Goal: Check status: Check status

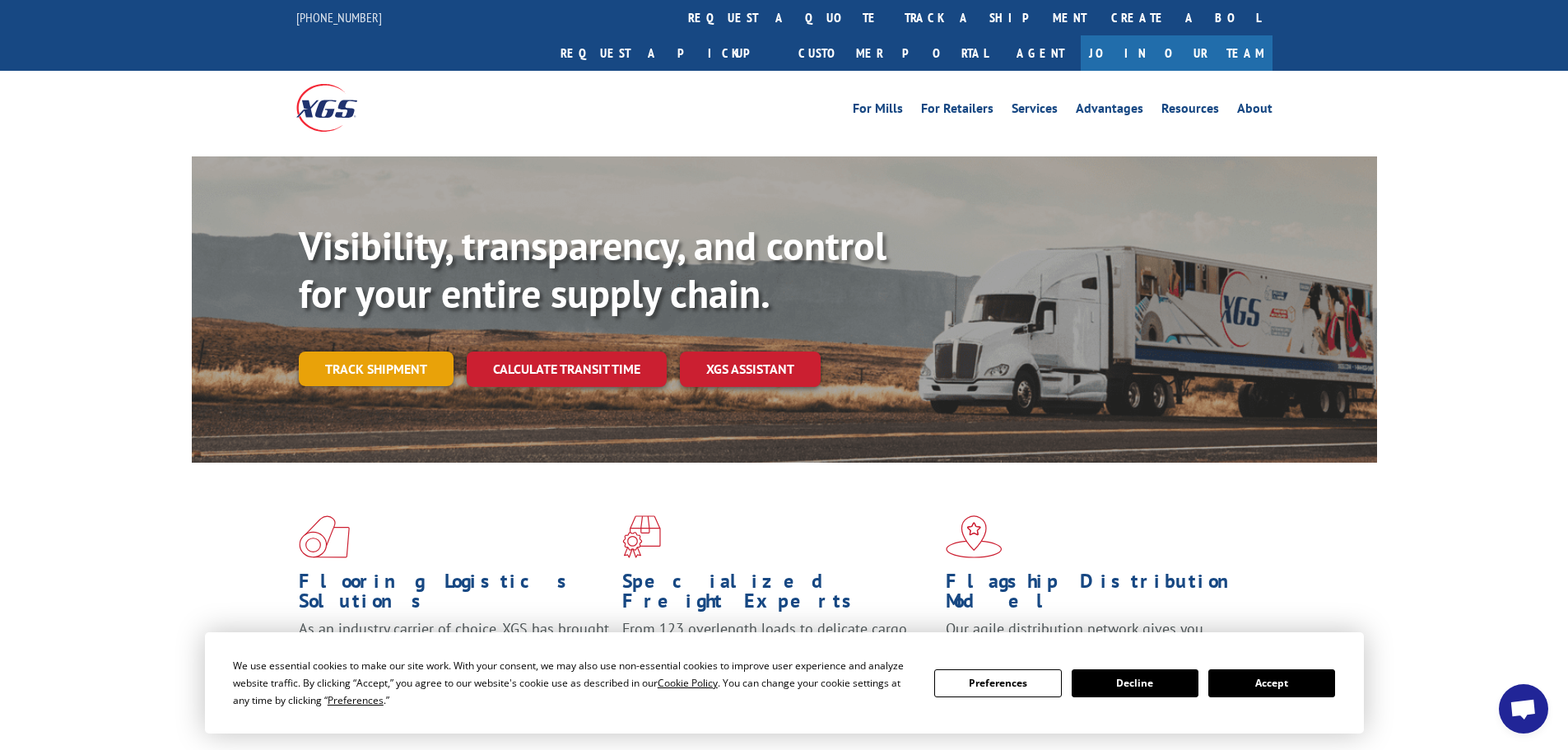
click at [412, 352] on link "Track shipment" at bounding box center [376, 369] width 155 height 35
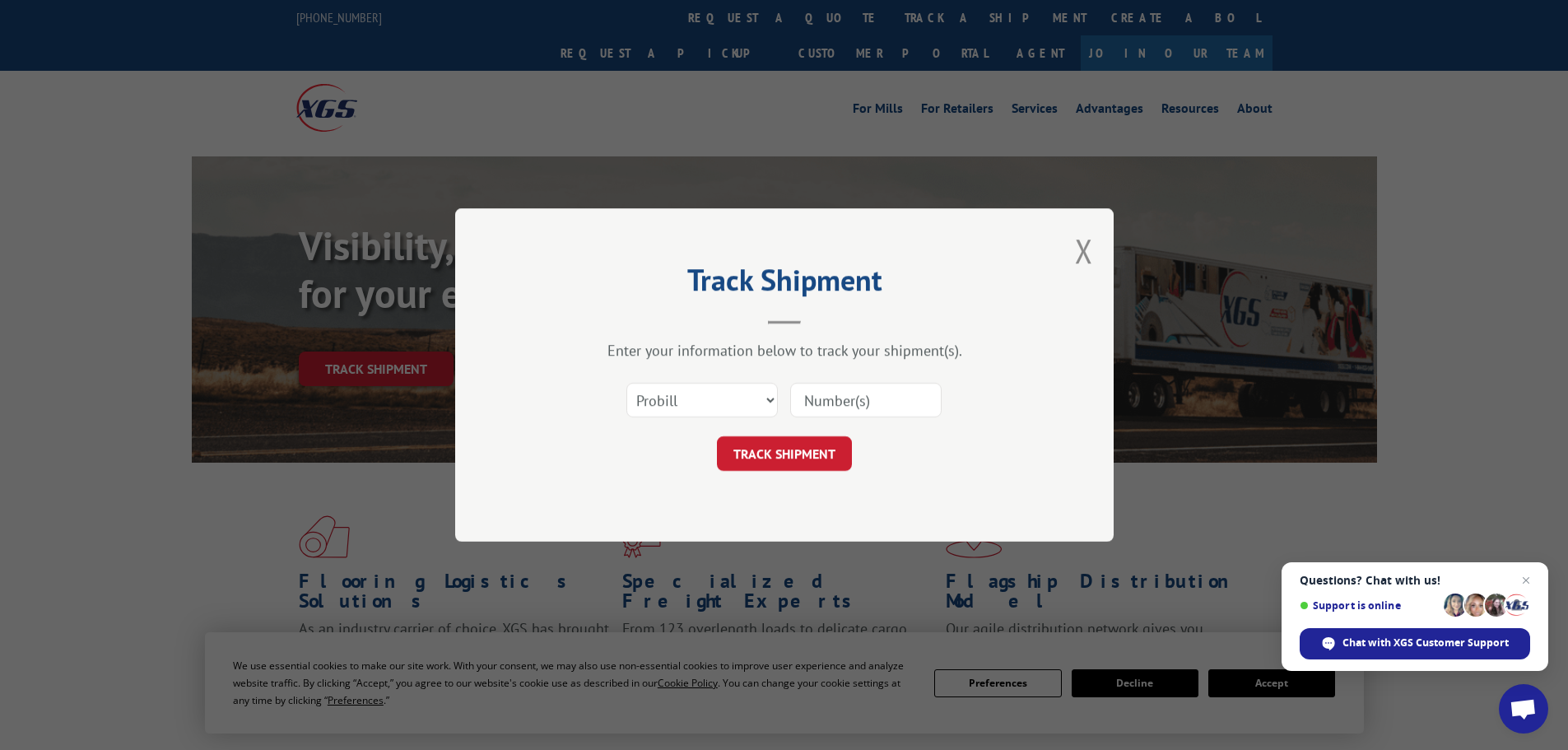
click at [816, 408] on input at bounding box center [866, 400] width 152 height 35
paste input "0087157045"
type input "0087157045"
click at [765, 455] on button "TRACK SHIPMENT" at bounding box center [784, 453] width 135 height 35
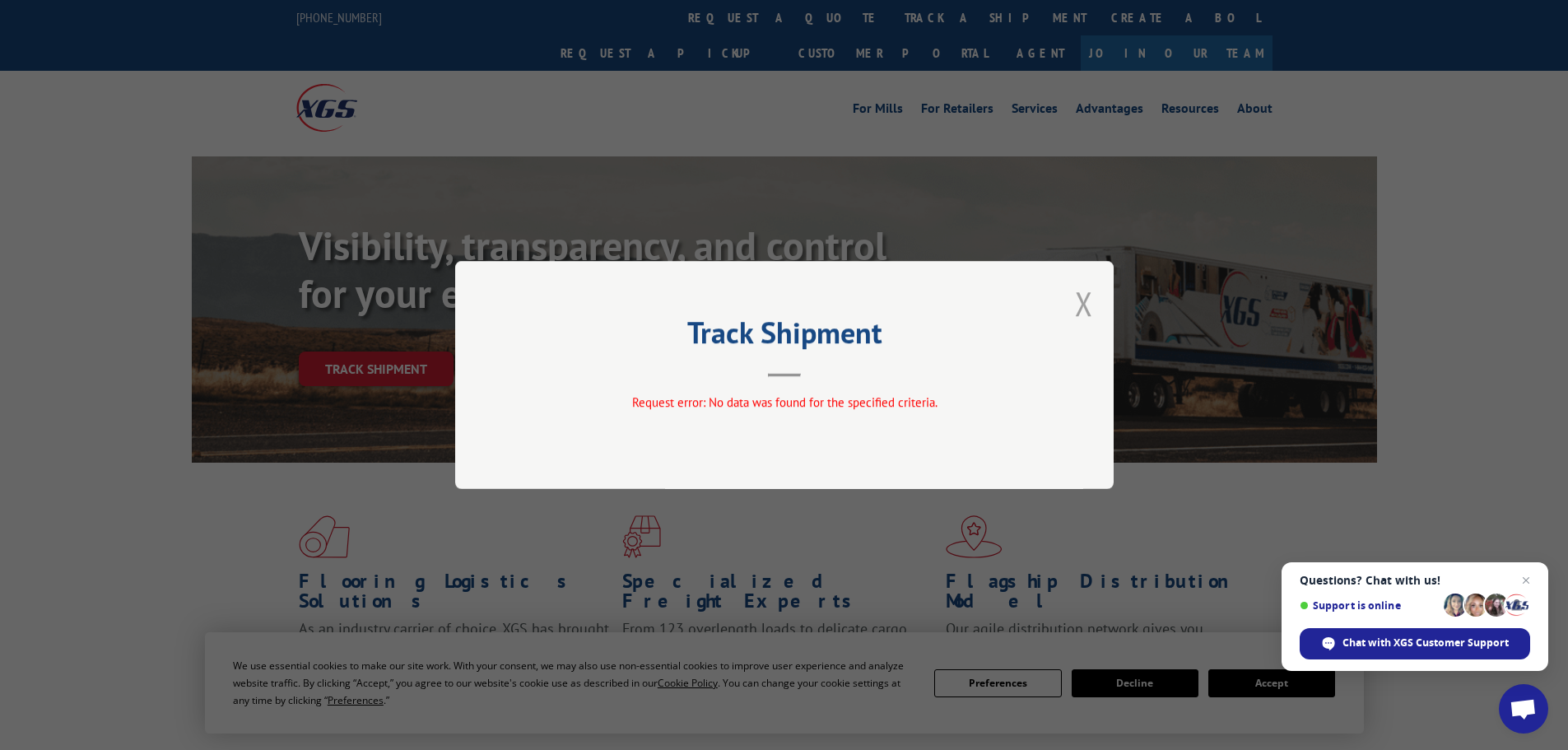
click at [1079, 307] on button "Close modal" at bounding box center [1083, 303] width 18 height 43
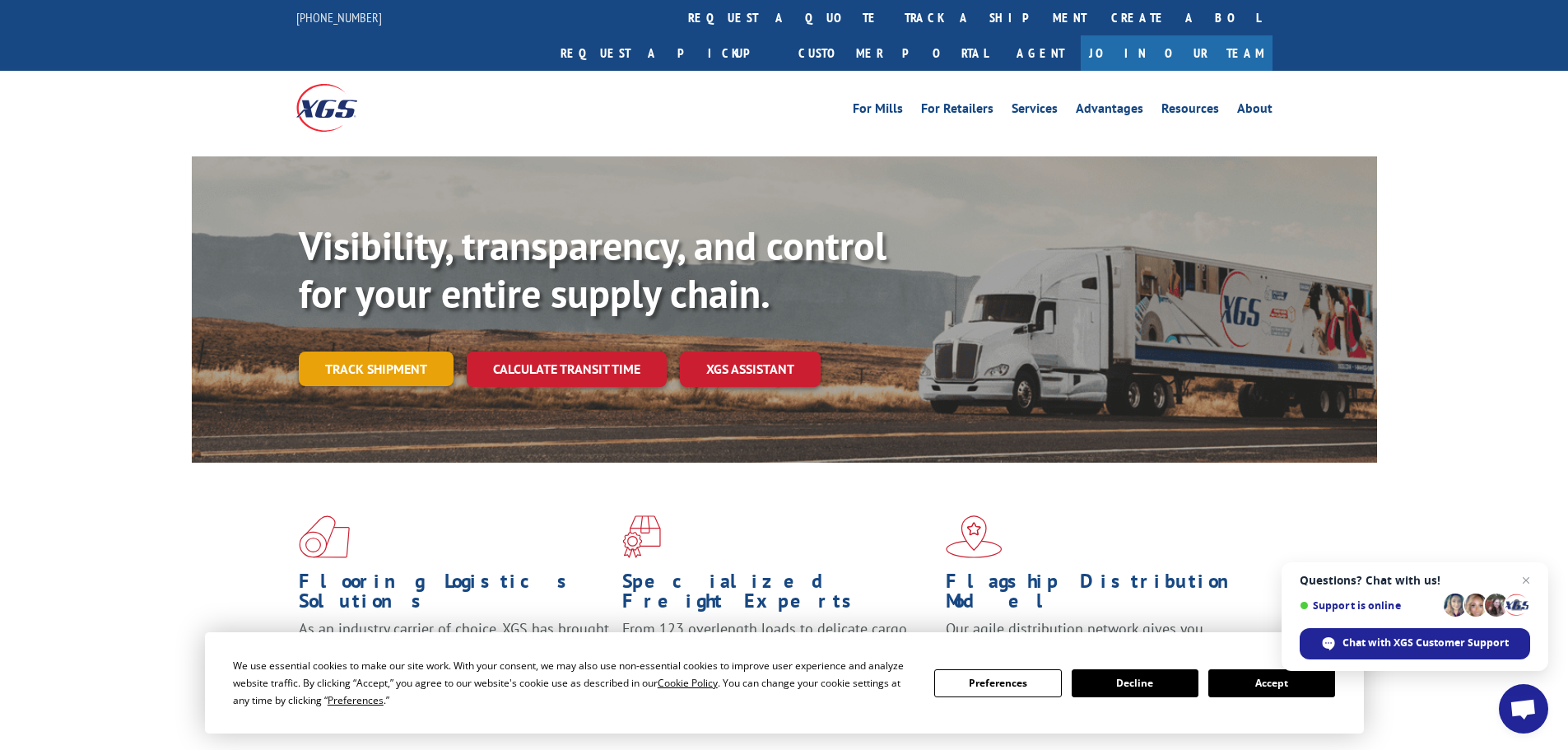
click at [408, 352] on link "Track shipment" at bounding box center [376, 369] width 155 height 35
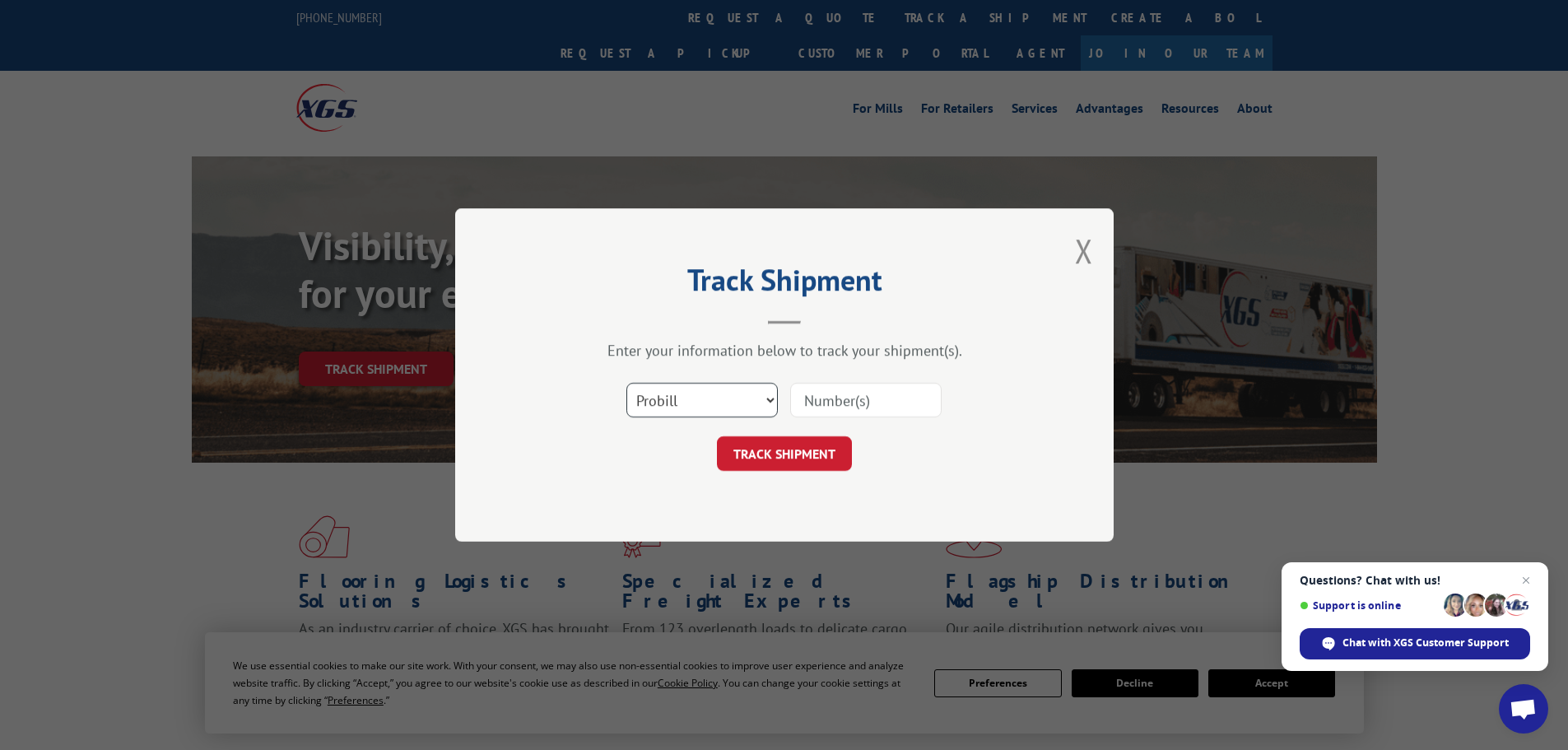
click at [715, 396] on select "Select category... Probill BOL PO" at bounding box center [702, 400] width 152 height 35
select select "bol"
click at [626, 383] on select "Select category... Probill BOL PO" at bounding box center [702, 400] width 152 height 35
click at [861, 400] on input at bounding box center [866, 400] width 152 height 35
paste input "0087157045"
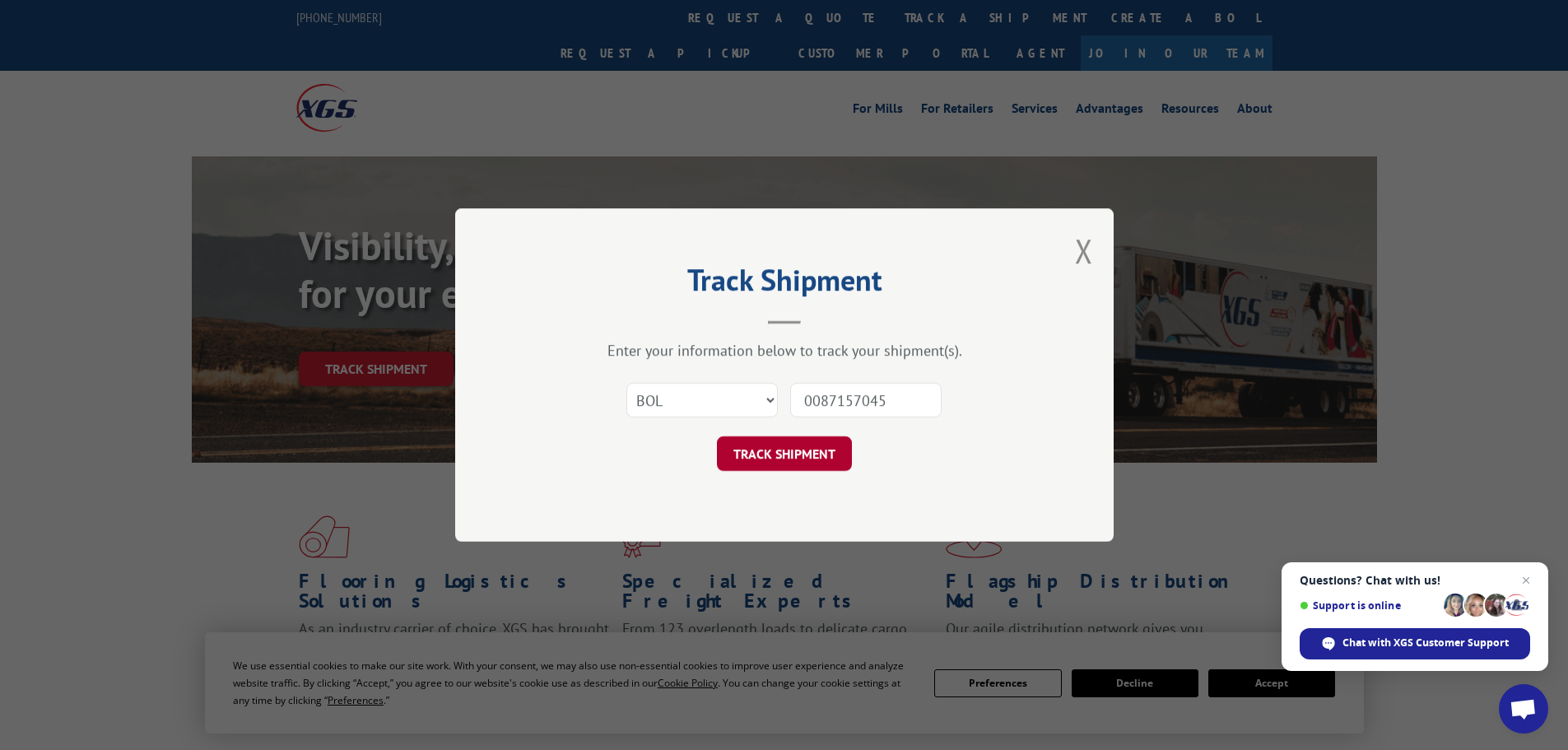
type input "0087157045"
click at [803, 453] on button "TRACK SHIPMENT" at bounding box center [784, 453] width 135 height 35
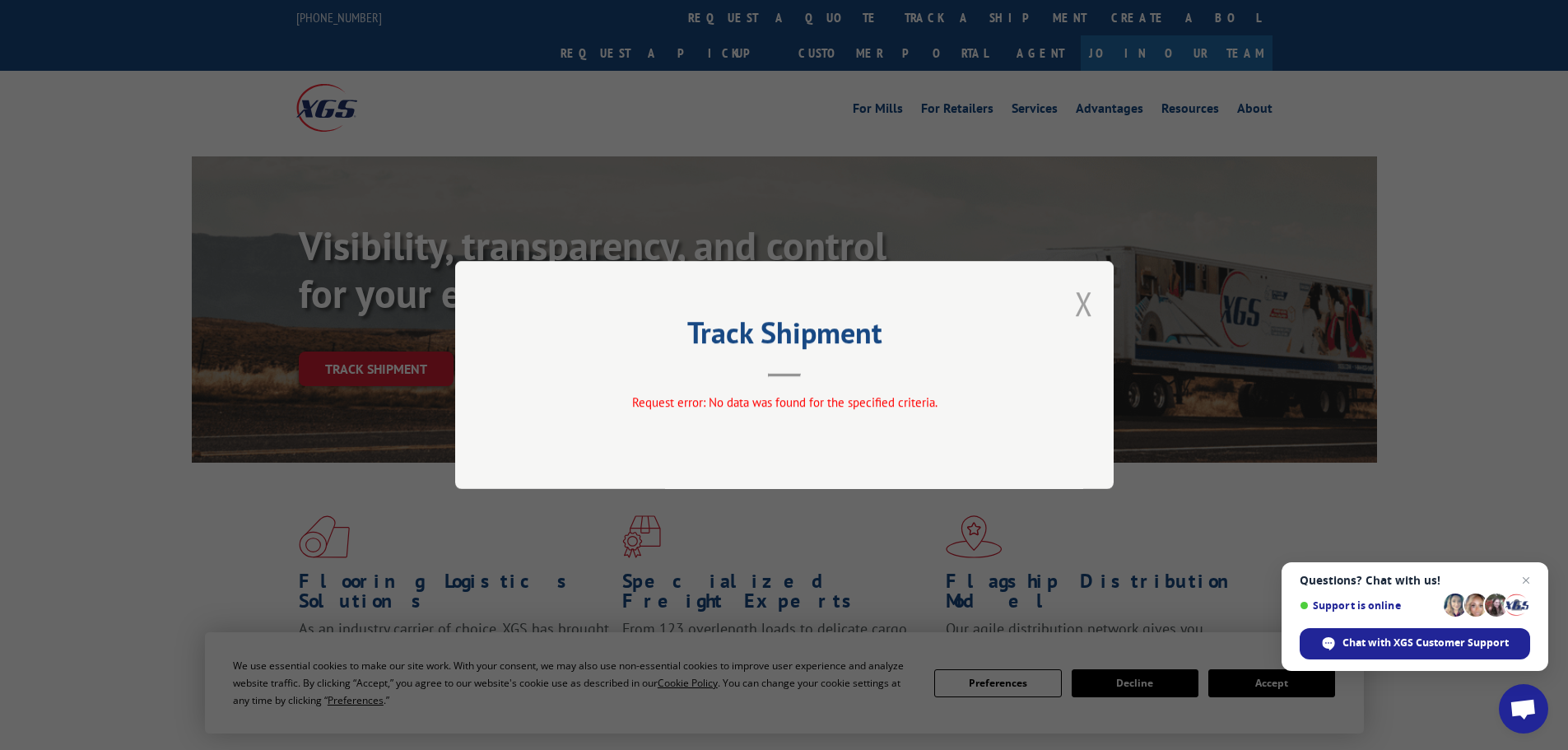
click at [1089, 306] on button "Close modal" at bounding box center [1083, 303] width 18 height 43
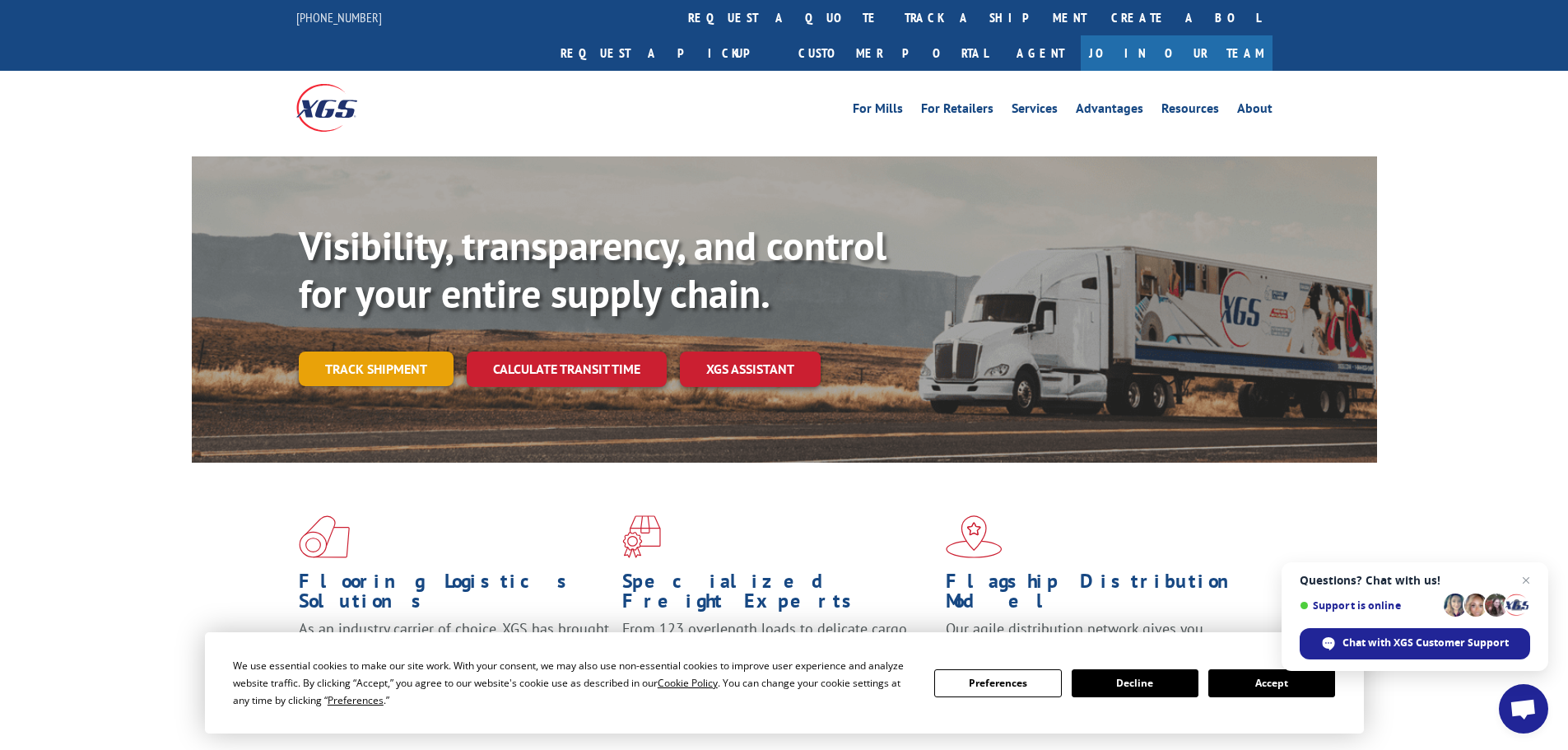
click at [368, 352] on link "Track shipment" at bounding box center [376, 369] width 155 height 35
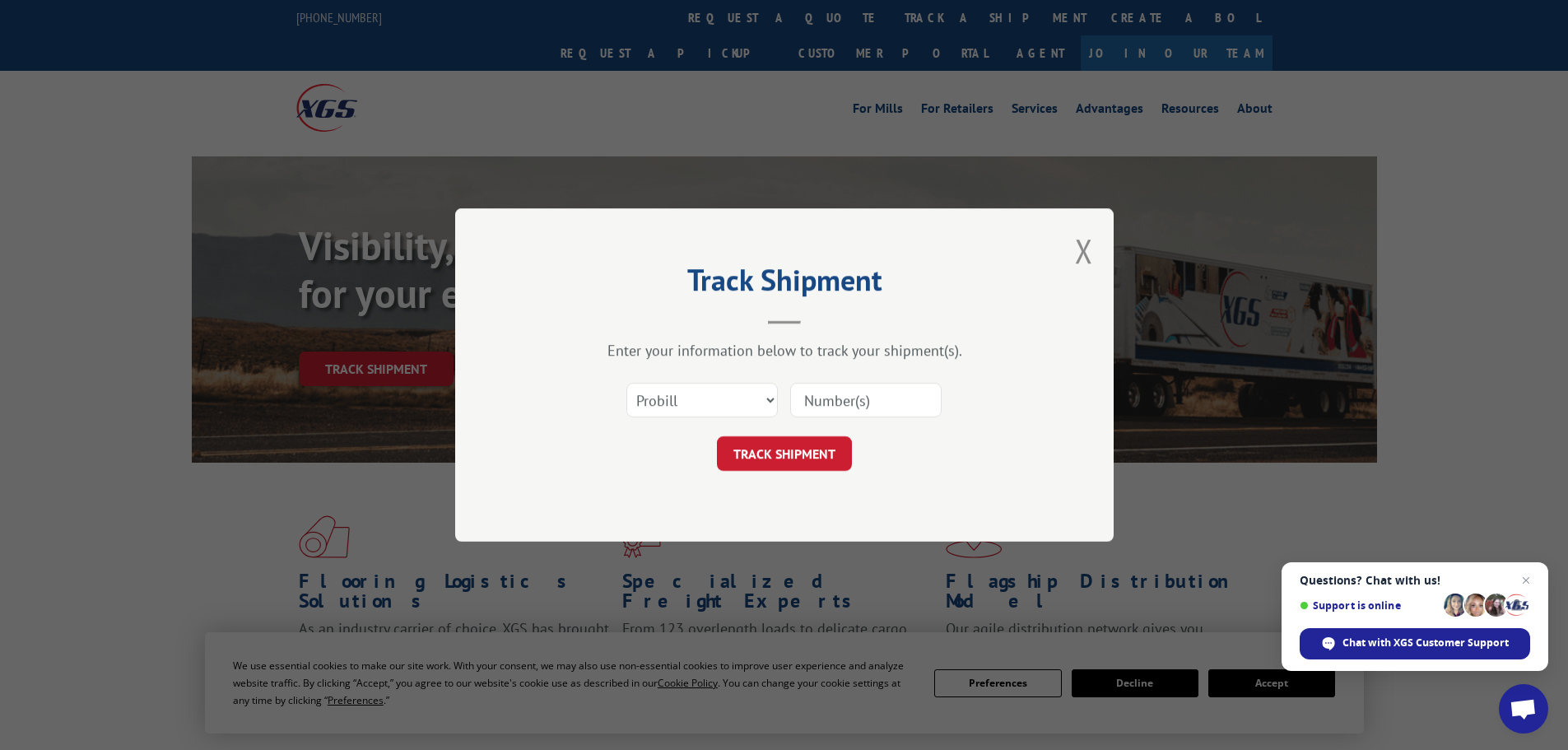
click at [809, 401] on input at bounding box center [866, 400] width 152 height 35
paste input "472115815743"
type input "472115815743"
click at [806, 445] on button "TRACK SHIPMENT" at bounding box center [784, 453] width 135 height 35
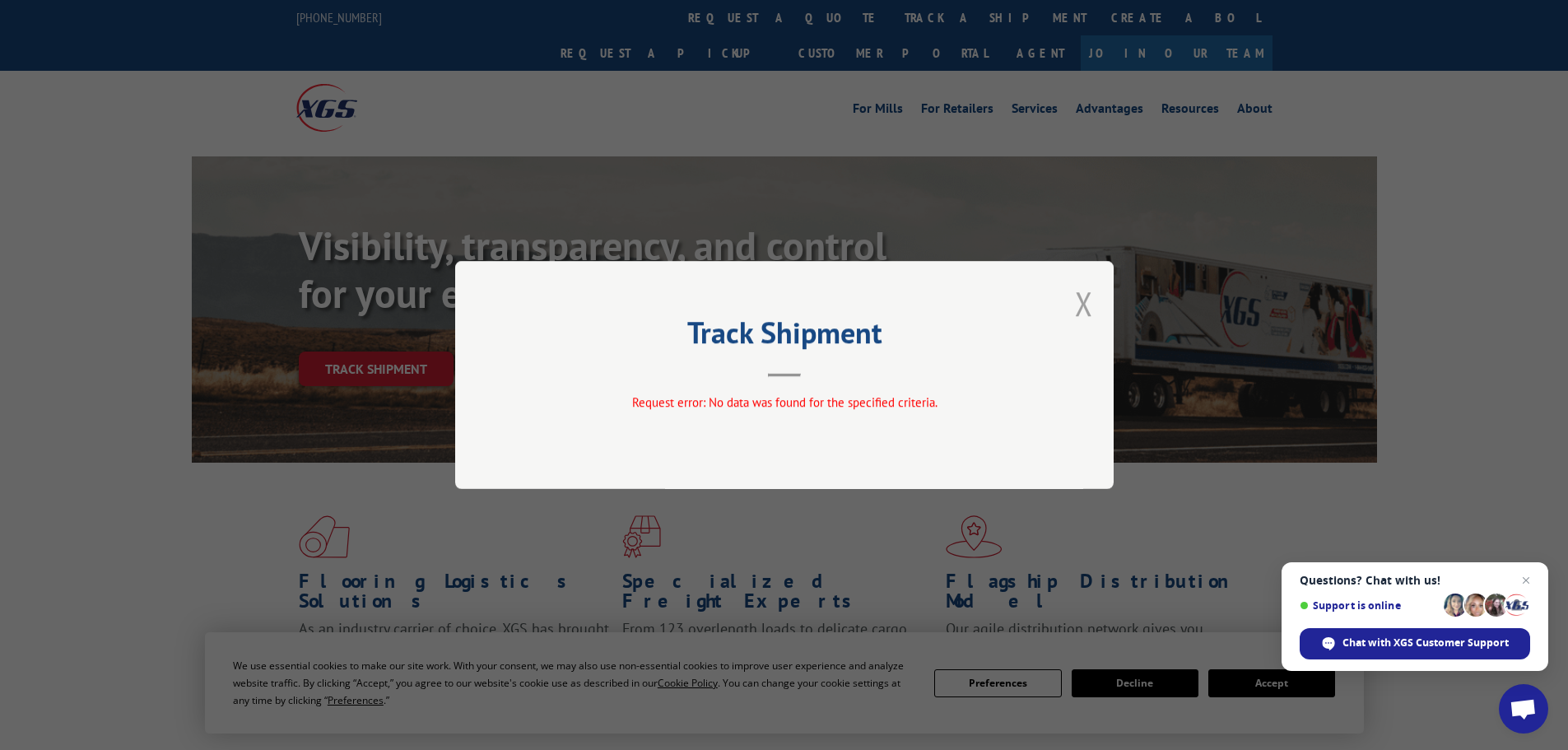
click at [1079, 305] on button "Close modal" at bounding box center [1083, 303] width 18 height 43
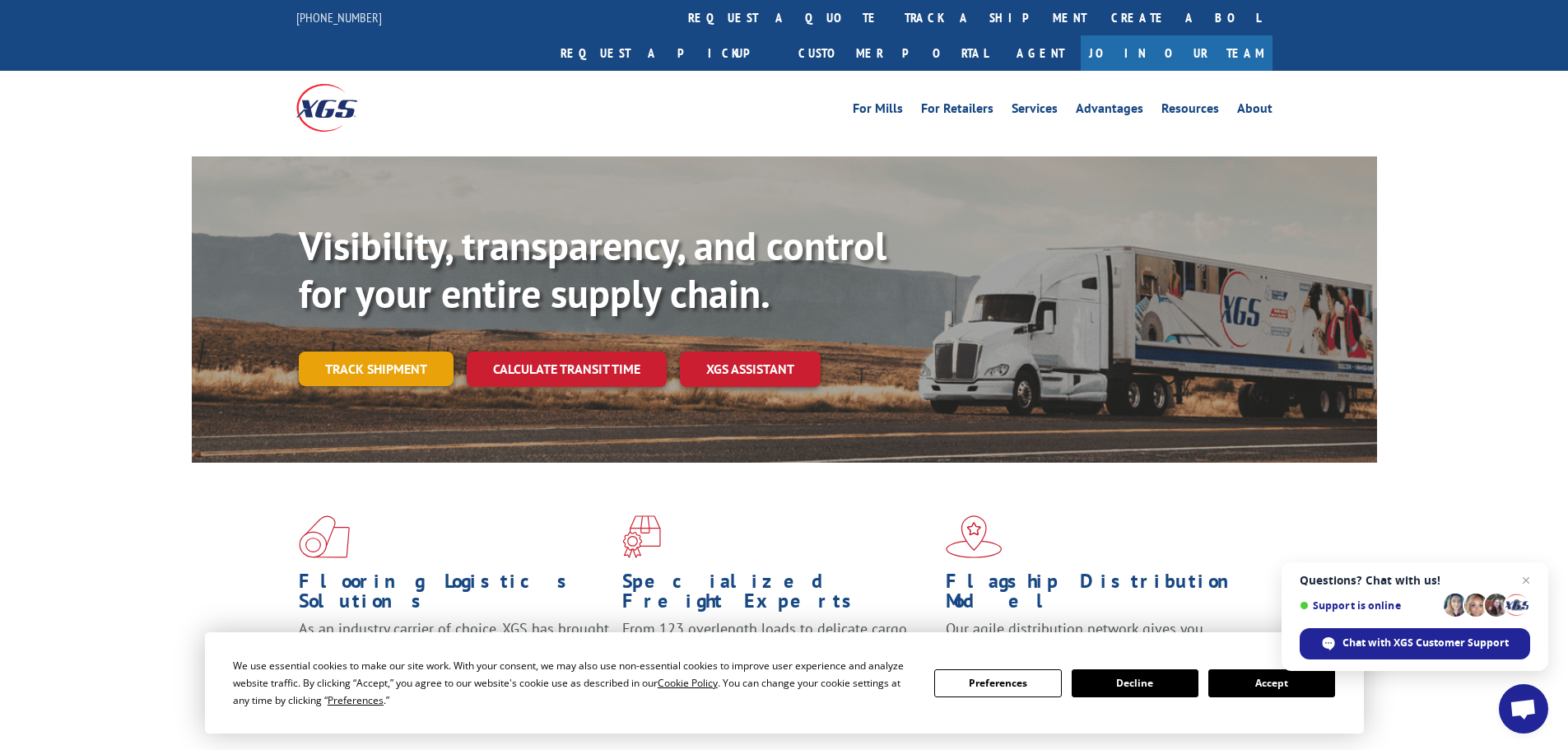
click at [351, 352] on link "Track shipment" at bounding box center [376, 369] width 155 height 35
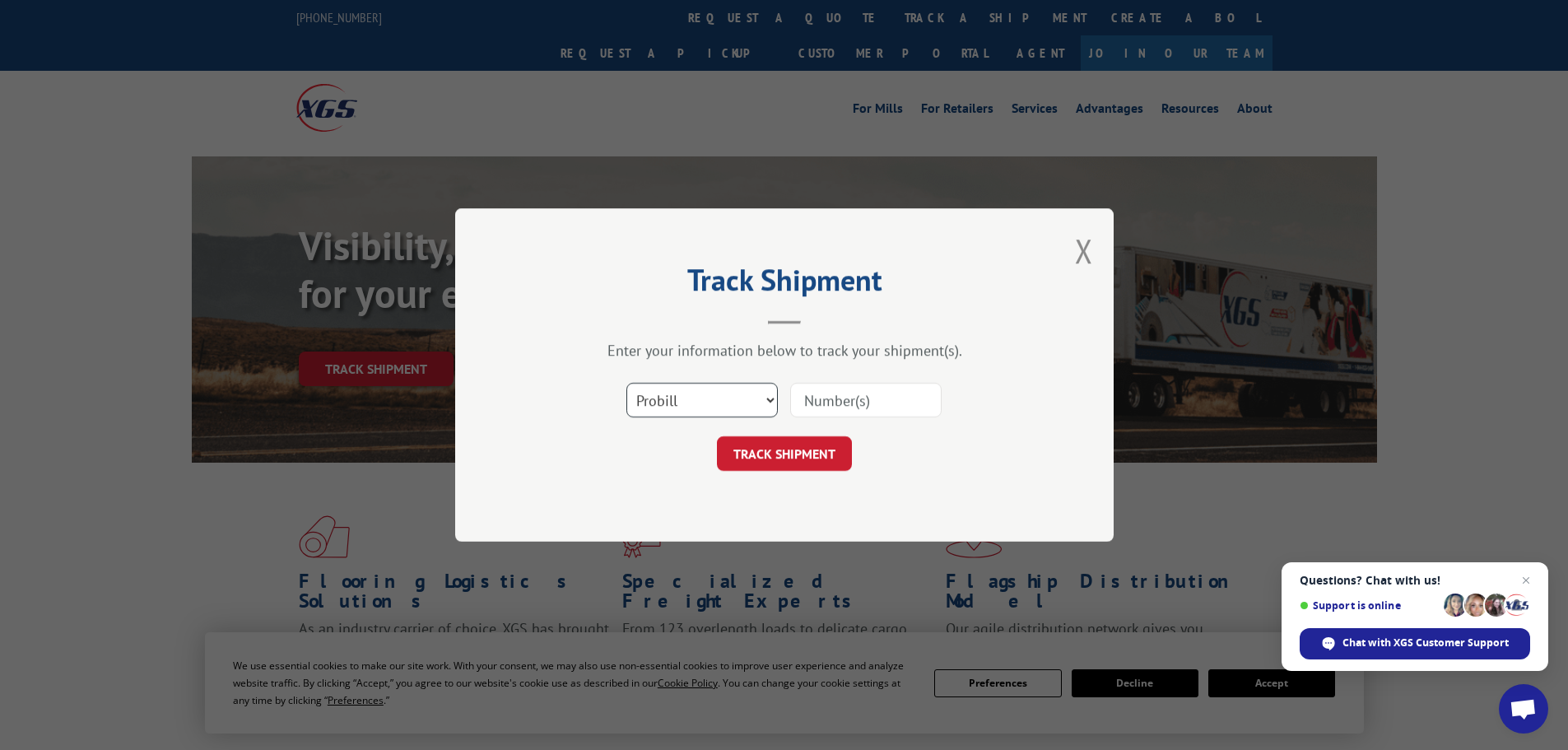
click at [727, 401] on select "Select category... Probill BOL PO" at bounding box center [702, 400] width 152 height 35
select select "bol"
click at [626, 383] on select "Select category... Probill BOL PO" at bounding box center [702, 400] width 152 height 35
click at [842, 402] on input at bounding box center [866, 400] width 152 height 35
paste input "472115815743"
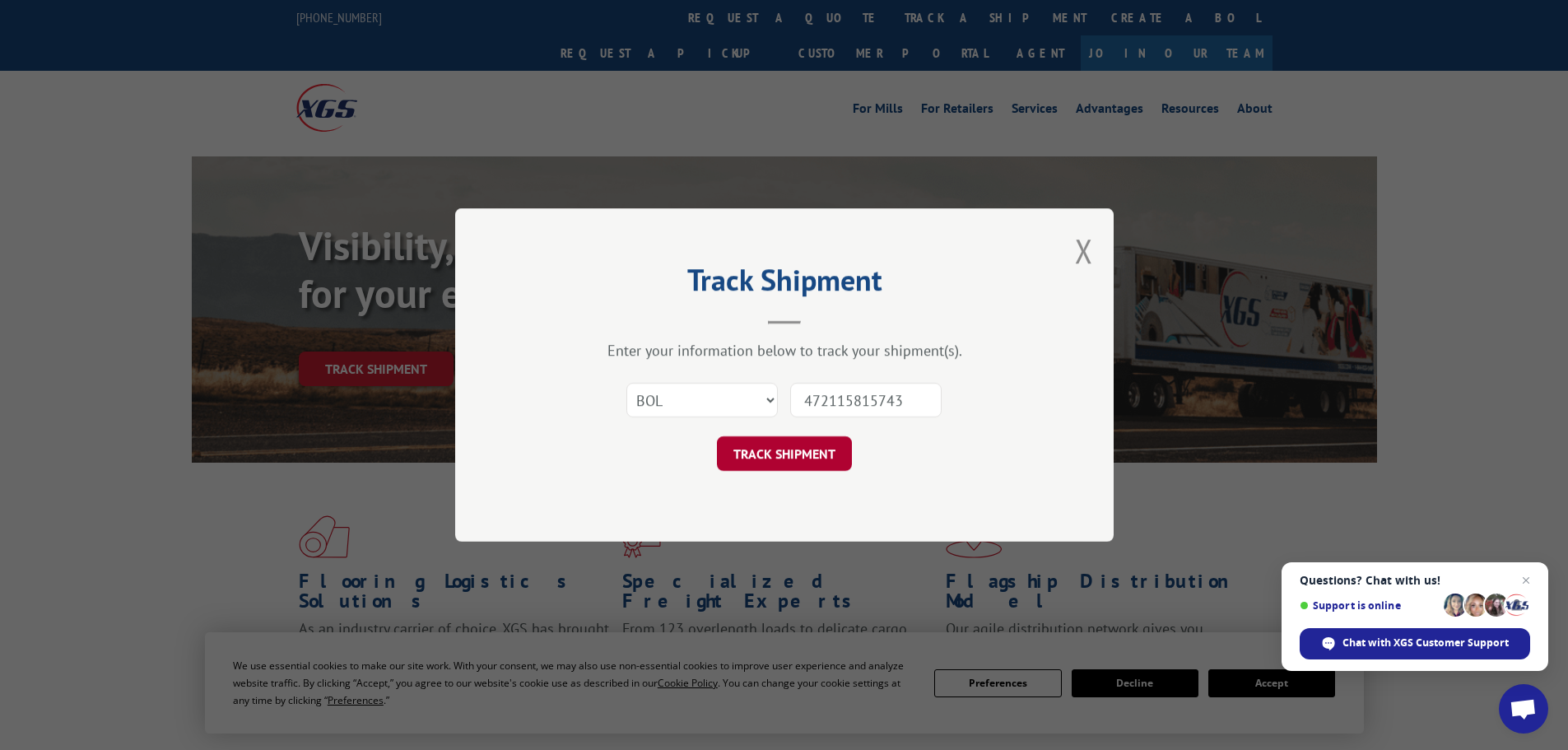
type input "472115815743"
click at [814, 454] on button "TRACK SHIPMENT" at bounding box center [784, 453] width 135 height 35
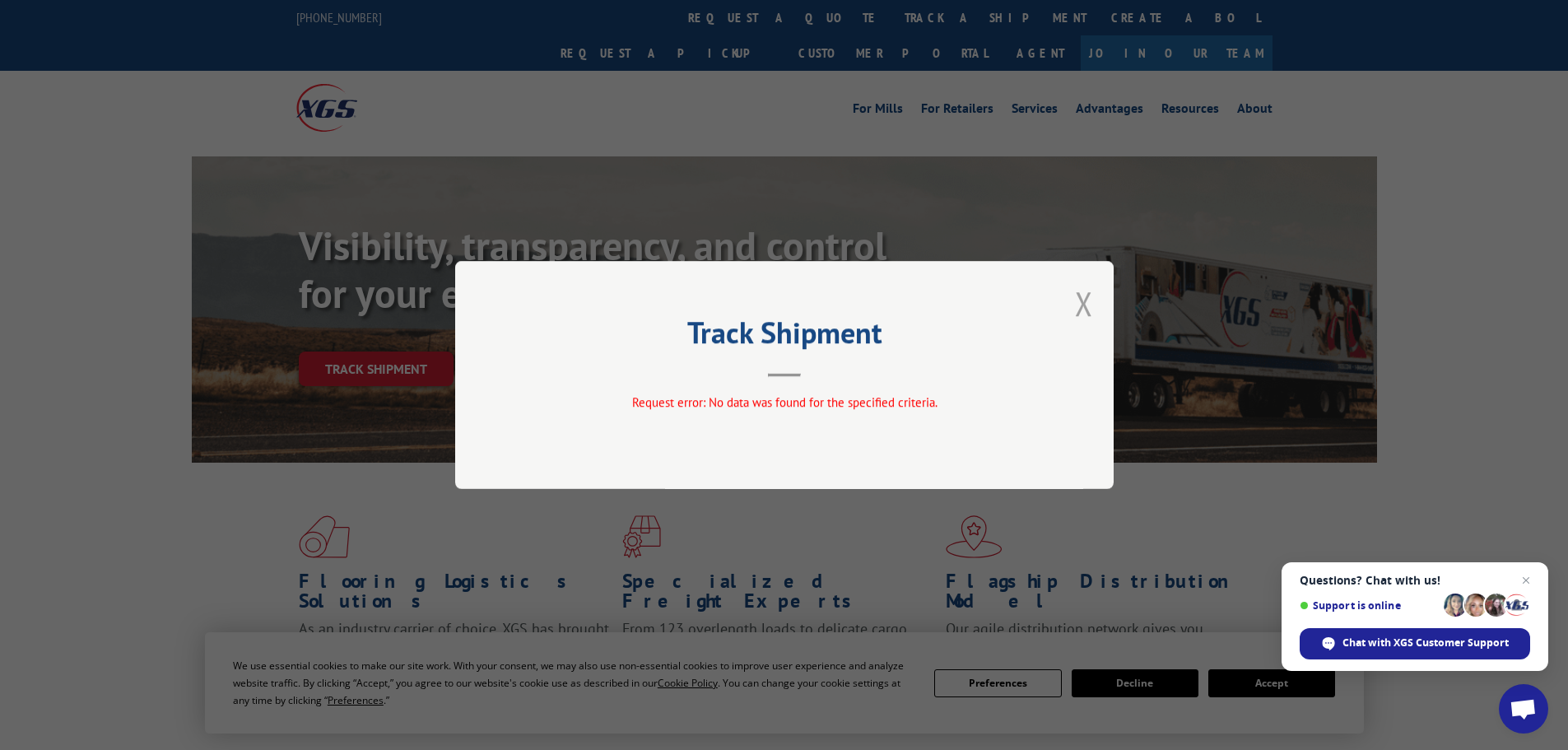
click at [1083, 313] on button "Close modal" at bounding box center [1083, 303] width 18 height 43
